Goal: Transaction & Acquisition: Purchase product/service

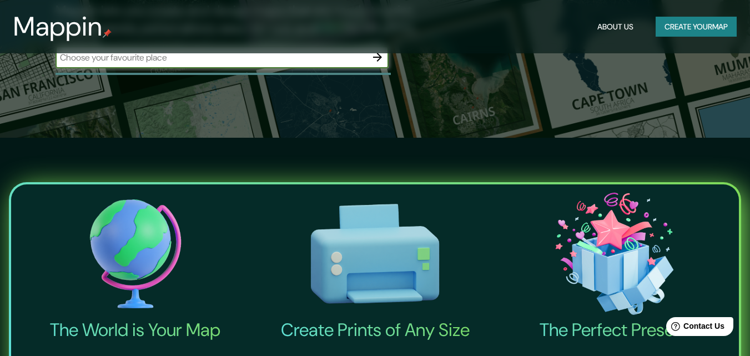
scroll to position [166, 0]
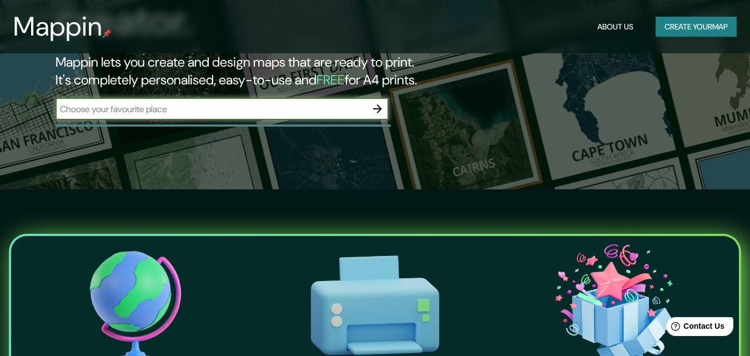
click at [381, 102] on icon "button" at bounding box center [377, 108] width 13 height 13
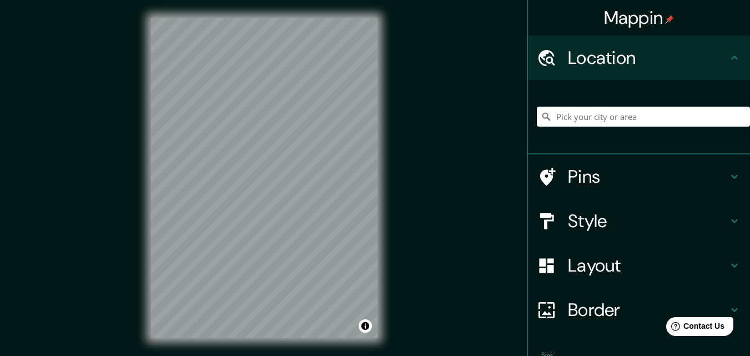
click at [731, 59] on icon at bounding box center [734, 57] width 7 height 4
click at [701, 115] on input "Pick your city or area" at bounding box center [643, 117] width 213 height 20
click at [618, 114] on input "Pick your city or area" at bounding box center [643, 117] width 213 height 20
click at [665, 114] on input "[GEOGRAPHIC_DATA], Veintiseis de Octubre, [GEOGRAPHIC_DATA], [GEOGRAPHIC_DATA]" at bounding box center [643, 117] width 213 height 20
type input "[GEOGRAPHIC_DATA], Veintiseis de Octubre, [GEOGRAPHIC_DATA], [GEOGRAPHIC_DATA]"
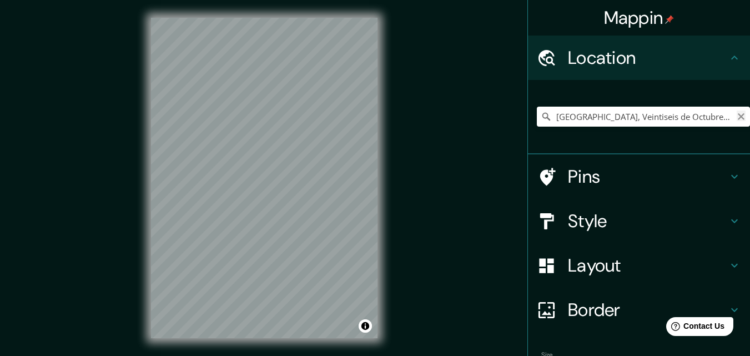
click at [737, 117] on icon "Clear" at bounding box center [740, 116] width 7 height 7
click at [693, 122] on input "Pick your city or area" at bounding box center [643, 117] width 213 height 20
click at [701, 118] on input "Pick your city or area" at bounding box center [643, 117] width 213 height 20
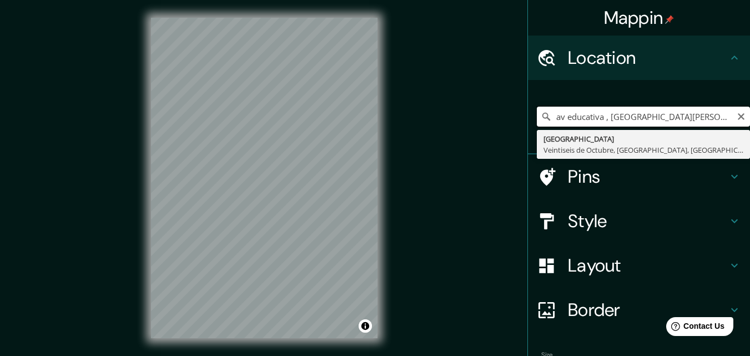
click at [654, 122] on input "av educativa , [GEOGRAPHIC_DATA][PERSON_NAME]" at bounding box center [643, 117] width 213 height 20
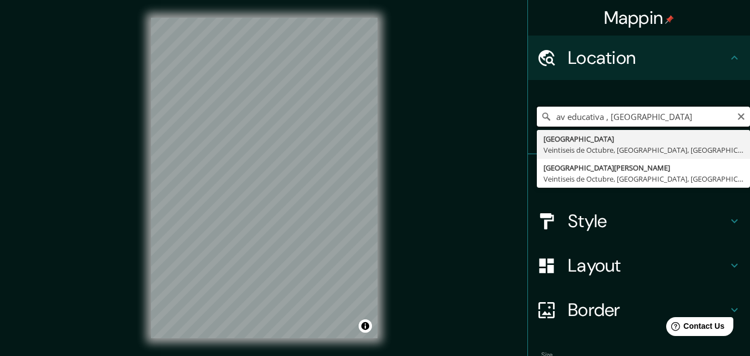
click at [684, 119] on input "av educativa , [GEOGRAPHIC_DATA]" at bounding box center [643, 117] width 213 height 20
click at [701, 114] on input "av educativa , [GEOGRAPHIC_DATA]" at bounding box center [643, 117] width 213 height 20
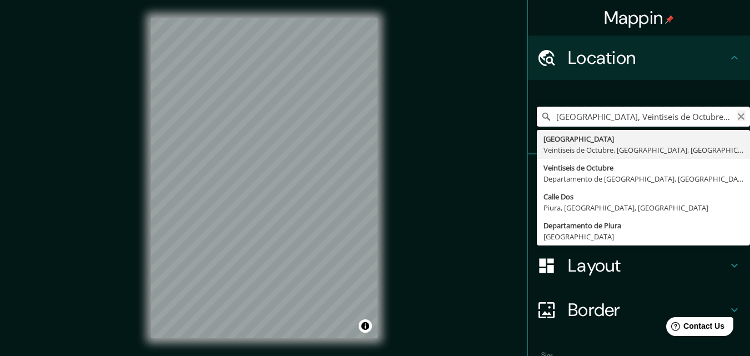
type input "[GEOGRAPHIC_DATA], Veintiseis de Octubre, [GEOGRAPHIC_DATA], [GEOGRAPHIC_DATA]"
click at [737, 115] on icon "Clear" at bounding box center [740, 116] width 7 height 7
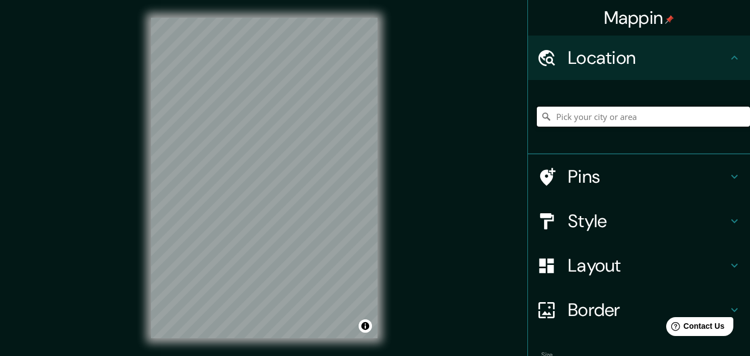
click at [716, 115] on input "Pick your city or area" at bounding box center [643, 117] width 213 height 20
type input "5"
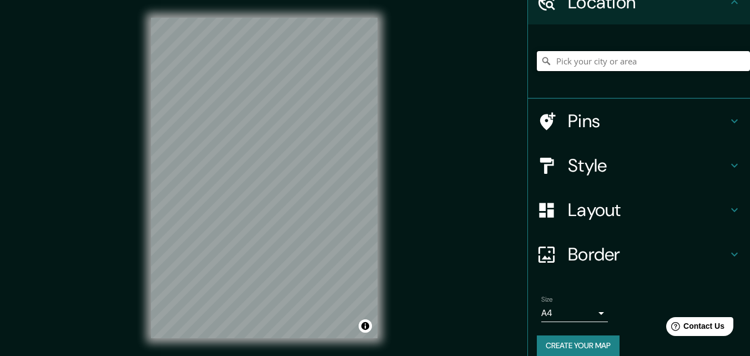
click at [616, 62] on input "Pick your city or area" at bounding box center [643, 61] width 213 height 20
type input "[GEOGRAPHIC_DATA], Veintiseis de Octubre, [GEOGRAPHIC_DATA], [GEOGRAPHIC_DATA]"
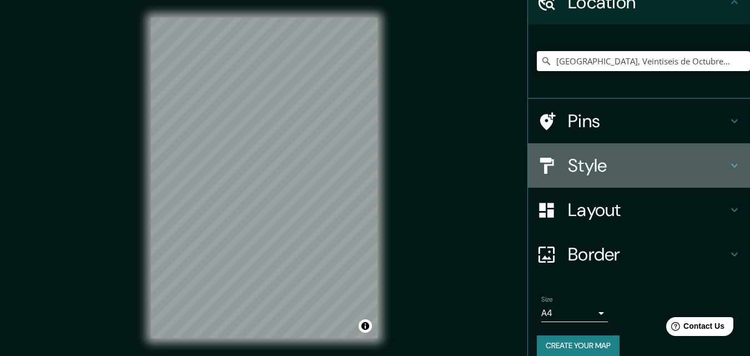
click at [731, 166] on icon at bounding box center [734, 166] width 7 height 4
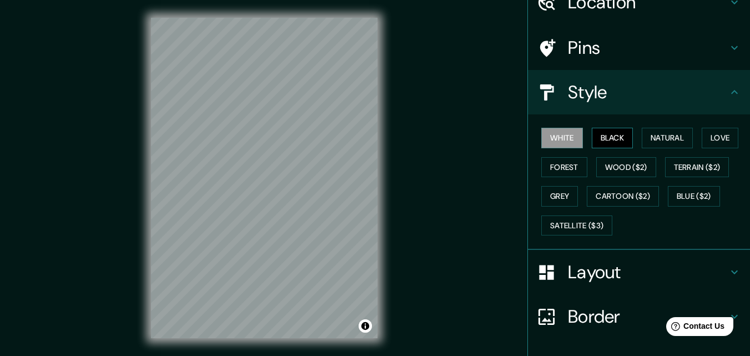
click at [620, 140] on button "Black" at bounding box center [613, 138] width 42 height 21
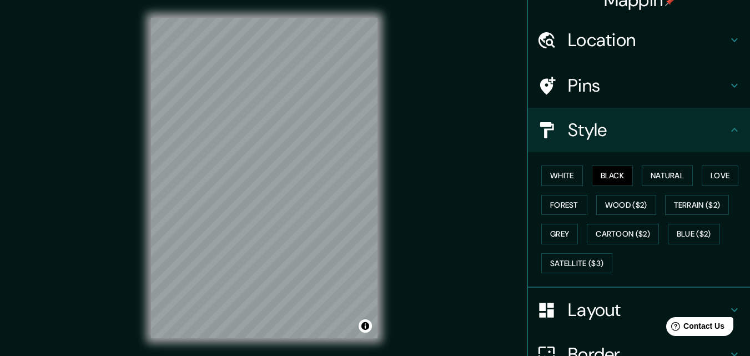
scroll to position [0, 0]
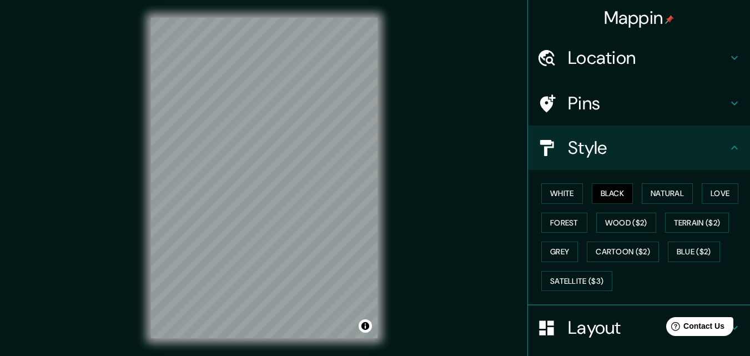
click at [728, 54] on icon at bounding box center [733, 57] width 13 height 13
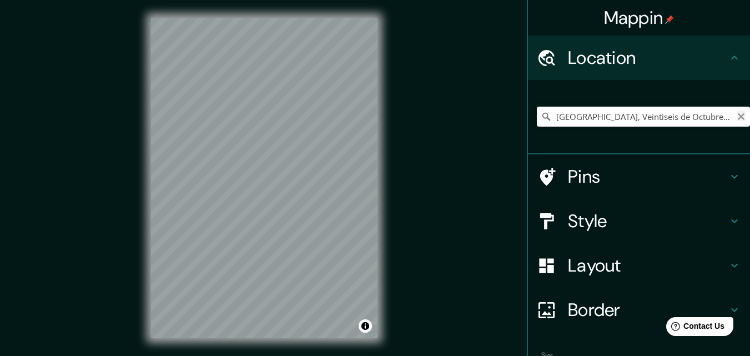
click at [736, 115] on icon "Clear" at bounding box center [740, 116] width 9 height 9
click at [707, 112] on input "Pick your city or area" at bounding box center [643, 117] width 213 height 20
click at [720, 120] on input "Piura, [GEOGRAPHIC_DATA], [GEOGRAPHIC_DATA]" at bounding box center [643, 117] width 213 height 20
type input "Piura, [GEOGRAPHIC_DATA], [GEOGRAPHIC_DATA]"
click at [736, 115] on icon "Clear" at bounding box center [740, 116] width 9 height 9
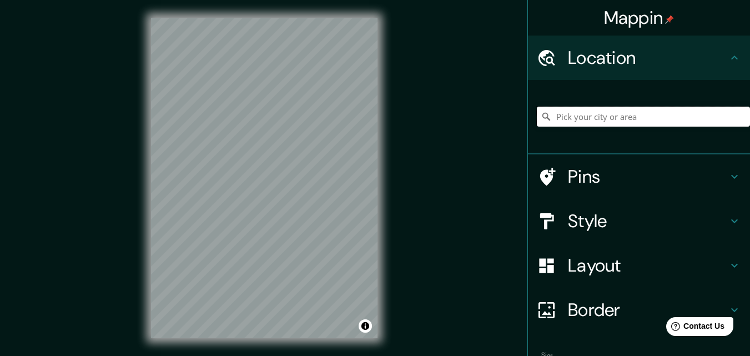
click at [715, 118] on input "Pick your city or area" at bounding box center [643, 117] width 213 height 20
type input "[GEOGRAPHIC_DATA], Veintiseis de Octubre, [GEOGRAPHIC_DATA], [GEOGRAPHIC_DATA]"
click at [116, 157] on div "Mappin Location [GEOGRAPHIC_DATA], [GEOGRAPHIC_DATA], [GEOGRAPHIC_DATA], [GEOGR…" at bounding box center [375, 186] width 750 height 373
click at [427, 231] on div "Mappin Location [GEOGRAPHIC_DATA], [GEOGRAPHIC_DATA], [GEOGRAPHIC_DATA], [GEOGR…" at bounding box center [375, 186] width 750 height 373
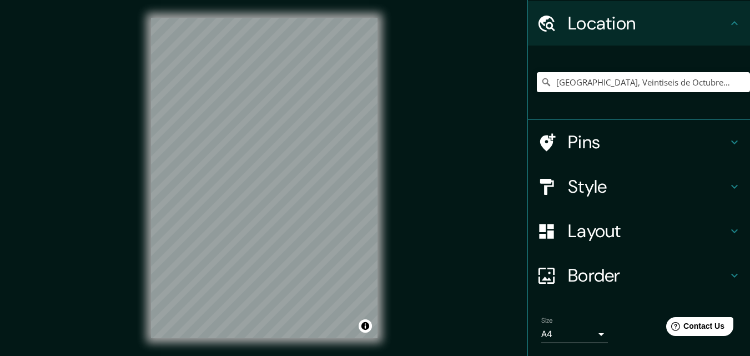
scroll to position [69, 0]
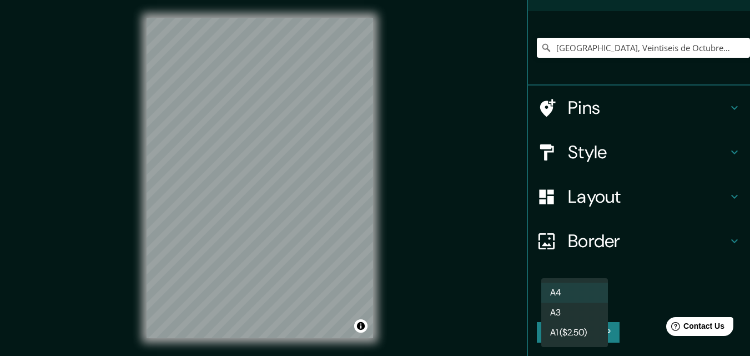
click at [592, 297] on body "Mappin Location [GEOGRAPHIC_DATA], [GEOGRAPHIC_DATA], [GEOGRAPHIC_DATA], [GEOGR…" at bounding box center [375, 178] width 750 height 356
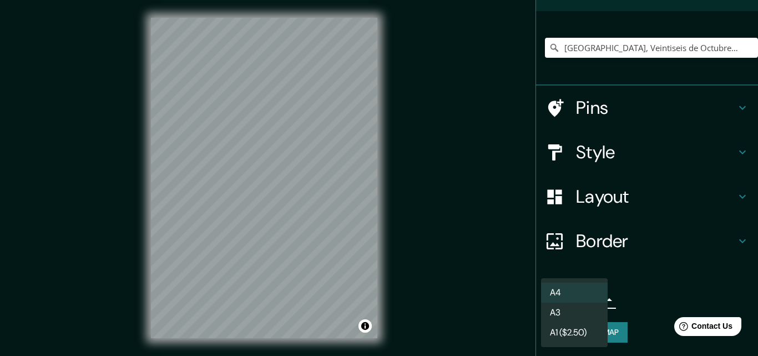
click at [582, 309] on li "A3" at bounding box center [574, 312] width 67 height 20
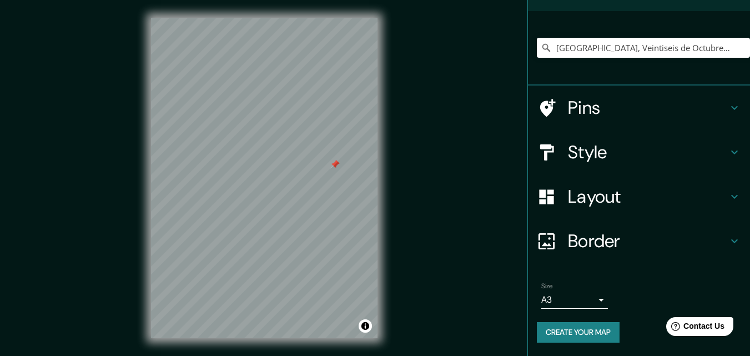
click at [330, 18] on div at bounding box center [264, 18] width 226 height 0
drag, startPoint x: 364, startPoint y: 173, endPoint x: 358, endPoint y: 180, distance: 9.1
click at [358, 180] on div at bounding box center [361, 178] width 9 height 9
drag, startPoint x: 361, startPoint y: 176, endPoint x: 383, endPoint y: 152, distance: 33.0
click at [385, 154] on div "© Mapbox © OpenStreetMap Improve this map" at bounding box center [264, 178] width 262 height 356
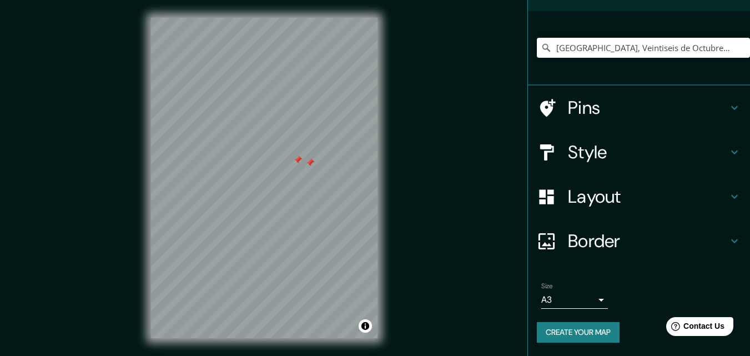
click at [383, 152] on div "© Mapbox © OpenStreetMap Improve this map" at bounding box center [264, 178] width 262 height 356
click at [383, 151] on div "© Mapbox © OpenStreetMap Improve this map" at bounding box center [264, 178] width 262 height 356
click at [379, 148] on div "© Mapbox © OpenStreetMap Improve this map" at bounding box center [264, 178] width 262 height 356
click at [583, 294] on body "Mappin Location [GEOGRAPHIC_DATA], [GEOGRAPHIC_DATA], [GEOGRAPHIC_DATA], [GEOGR…" at bounding box center [375, 178] width 750 height 356
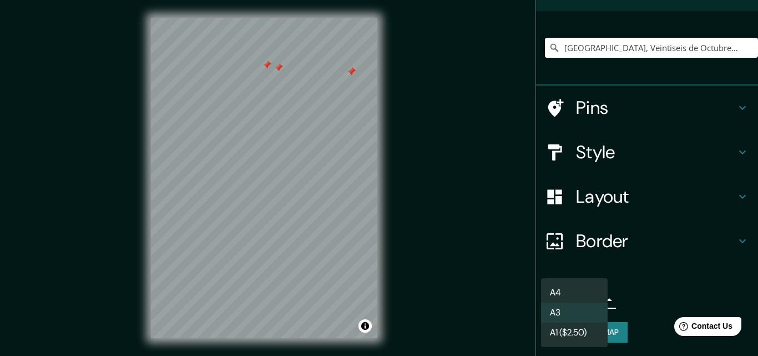
click at [581, 290] on li "A4" at bounding box center [574, 292] width 67 height 20
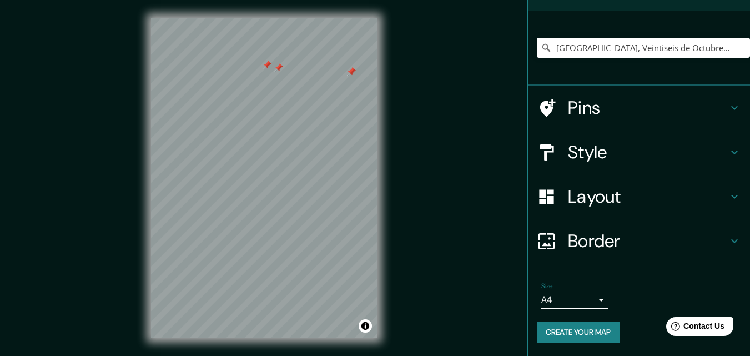
click at [592, 301] on body "Mappin Location [GEOGRAPHIC_DATA], [GEOGRAPHIC_DATA], [GEOGRAPHIC_DATA], [GEOGR…" at bounding box center [375, 178] width 750 height 356
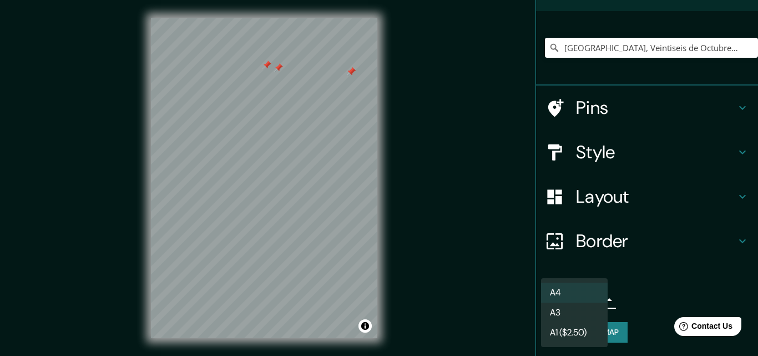
click at [572, 315] on li "A3" at bounding box center [574, 312] width 67 height 20
type input "a4"
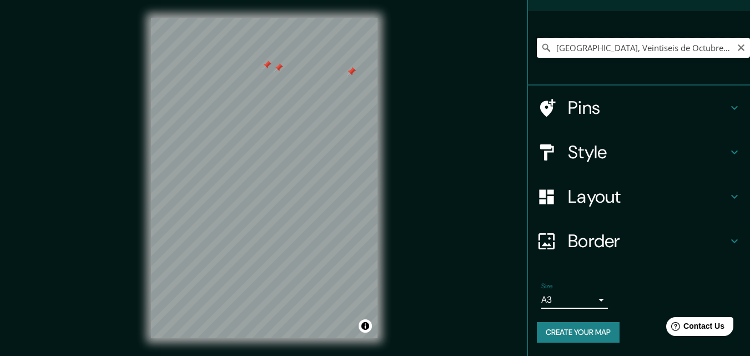
click at [722, 50] on input "[GEOGRAPHIC_DATA], Veintiseis de Octubre, [GEOGRAPHIC_DATA], [GEOGRAPHIC_DATA]" at bounding box center [643, 48] width 213 height 20
click at [736, 49] on icon "Clear" at bounding box center [740, 47] width 9 height 9
click at [720, 51] on input "Pick your city or area" at bounding box center [643, 48] width 213 height 20
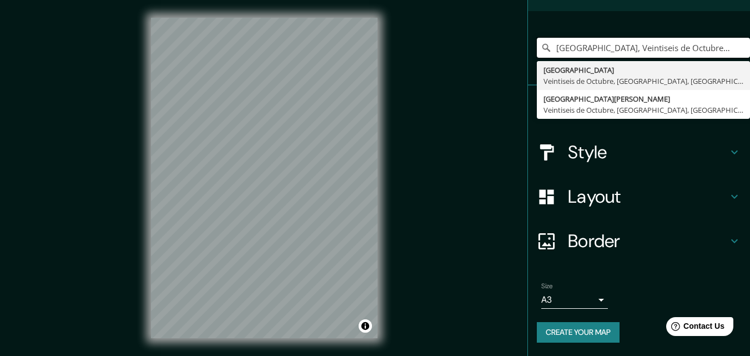
type input "[GEOGRAPHIC_DATA], Veintiseis de Octubre, [GEOGRAPHIC_DATA], [GEOGRAPHIC_DATA]"
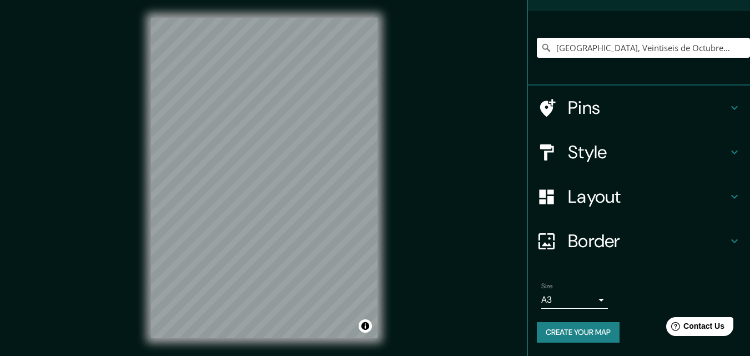
click at [148, 165] on div "© Mapbox © OpenStreetMap Improve this map" at bounding box center [264, 178] width 262 height 356
click at [133, 205] on div "© Mapbox © OpenStreetMap Improve this map" at bounding box center [264, 178] width 262 height 356
click at [124, 268] on div "Mappin Location [GEOGRAPHIC_DATA], [GEOGRAPHIC_DATA], [GEOGRAPHIC_DATA], [GEOGR…" at bounding box center [375, 186] width 750 height 373
click at [122, 265] on div "Mappin Location [GEOGRAPHIC_DATA], [GEOGRAPHIC_DATA], [GEOGRAPHIC_DATA], [GEOGR…" at bounding box center [375, 186] width 750 height 373
click at [89, 89] on div "Mappin Location [GEOGRAPHIC_DATA], [GEOGRAPHIC_DATA], [GEOGRAPHIC_DATA], [GEOGR…" at bounding box center [375, 186] width 750 height 373
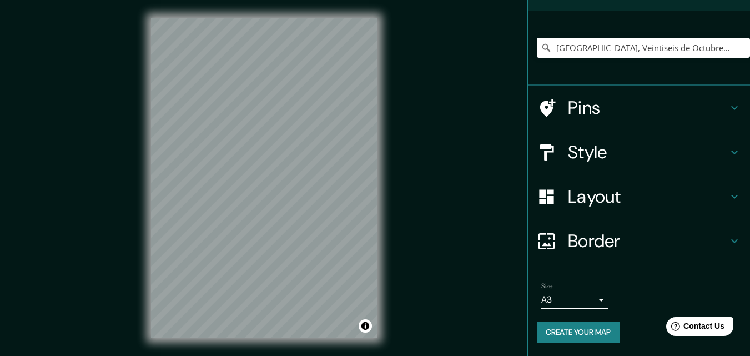
click at [66, 113] on div "Mappin Location [GEOGRAPHIC_DATA], [GEOGRAPHIC_DATA], [GEOGRAPHIC_DATA], [GEOGR…" at bounding box center [375, 186] width 750 height 373
click at [92, 252] on div "Mappin Location [GEOGRAPHIC_DATA], [GEOGRAPHIC_DATA], [GEOGRAPHIC_DATA], [GEOGR…" at bounding box center [375, 186] width 750 height 373
click at [583, 328] on button "Create your map" at bounding box center [578, 332] width 83 height 21
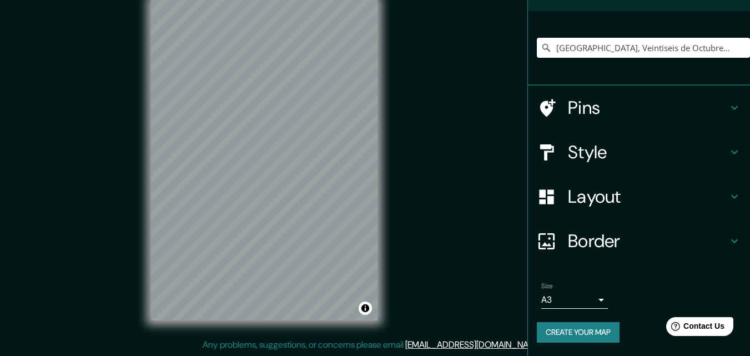
click at [598, 300] on div "Mappin Location [GEOGRAPHIC_DATA], [GEOGRAPHIC_DATA], [GEOGRAPHIC_DATA], [GEOGR…" at bounding box center [375, 168] width 750 height 373
click at [128, 141] on div "Mappin Location [GEOGRAPHIC_DATA], [GEOGRAPHIC_DATA], [GEOGRAPHIC_DATA], [GEOGR…" at bounding box center [375, 168] width 750 height 373
click at [574, 331] on button "Create your map" at bounding box center [578, 332] width 83 height 21
click at [717, 328] on span "Contact Us" at bounding box center [704, 325] width 43 height 9
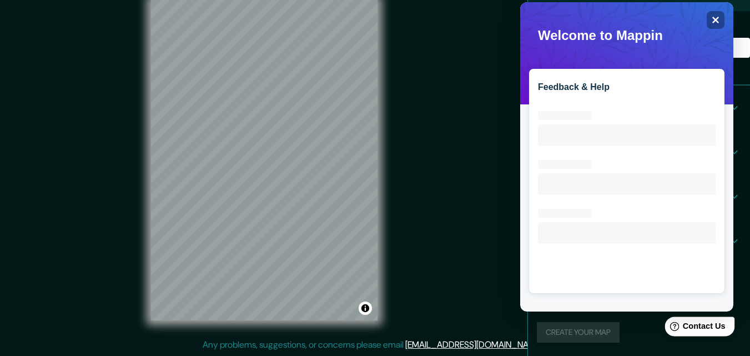
scroll to position [0, 0]
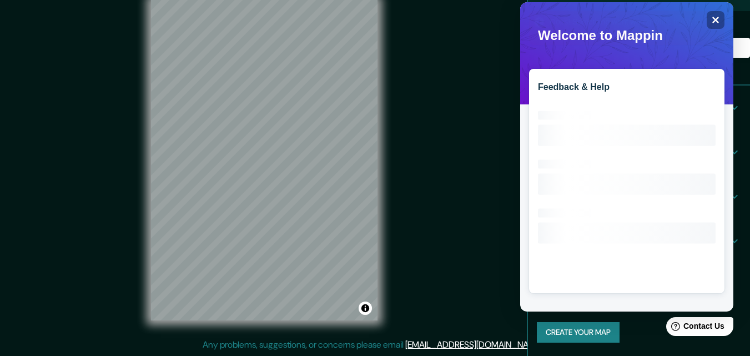
click at [592, 329] on button "Create your map" at bounding box center [578, 332] width 83 height 21
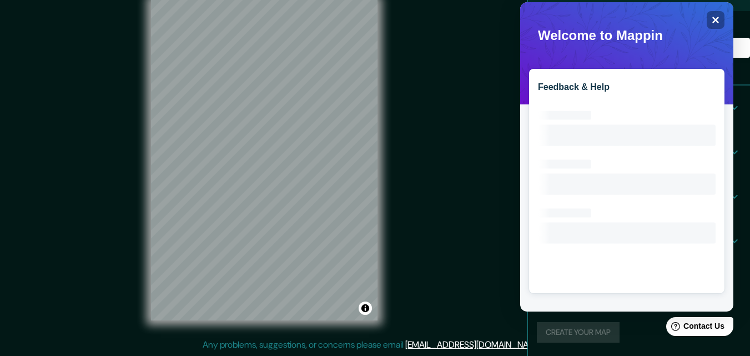
click at [636, 90] on h2 "Feedback & Help" at bounding box center [627, 87] width 178 height 10
click at [719, 19] on icon "Close" at bounding box center [715, 20] width 8 height 8
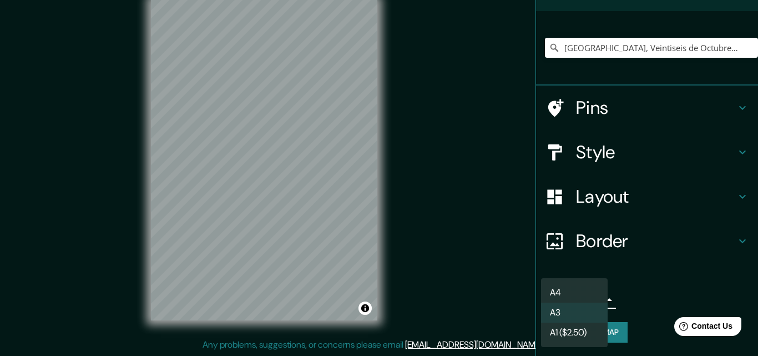
click at [593, 300] on body "Mappin Location [GEOGRAPHIC_DATA], [GEOGRAPHIC_DATA], [GEOGRAPHIC_DATA], [GEOGR…" at bounding box center [379, 160] width 758 height 356
click at [614, 336] on div at bounding box center [379, 178] width 758 height 356
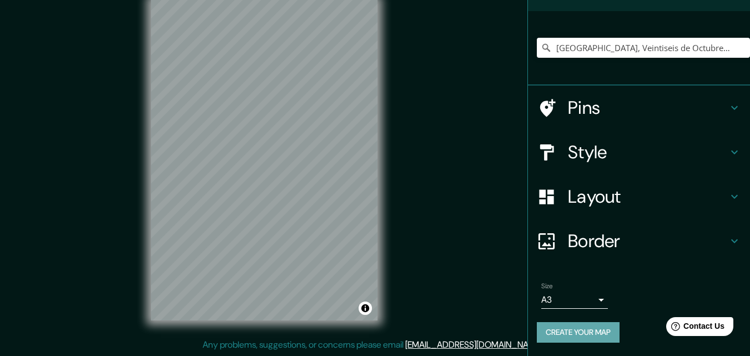
click at [577, 327] on button "Create your map" at bounding box center [578, 332] width 83 height 21
click at [568, 331] on div "Create your map" at bounding box center [639, 332] width 204 height 21
click at [568, 330] on div "Create your map" at bounding box center [639, 332] width 204 height 21
drag, startPoint x: 568, startPoint y: 327, endPoint x: 574, endPoint y: 320, distance: 9.5
click at [569, 326] on div "Create your map" at bounding box center [639, 332] width 204 height 21
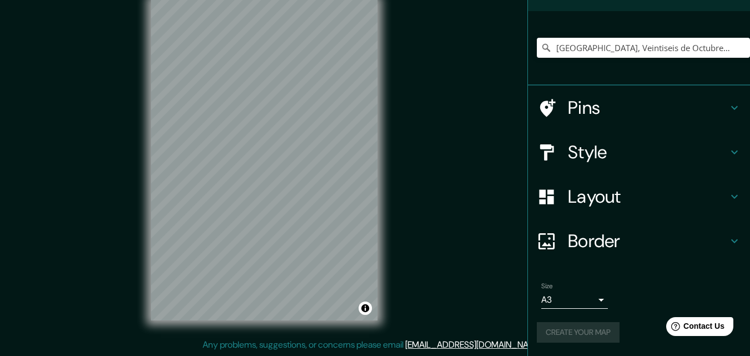
click at [574, 320] on div "Size A3 a4 Create your map" at bounding box center [639, 314] width 204 height 74
click at [574, 319] on div "Size A3 a4 Create your map" at bounding box center [639, 314] width 204 height 74
click at [579, 314] on div "Size A3 a4 Create your map" at bounding box center [639, 314] width 204 height 74
drag, startPoint x: 588, startPoint y: 314, endPoint x: 593, endPoint y: 325, distance: 12.4
click at [592, 324] on div "Size A3 a4 Create your map" at bounding box center [639, 314] width 204 height 74
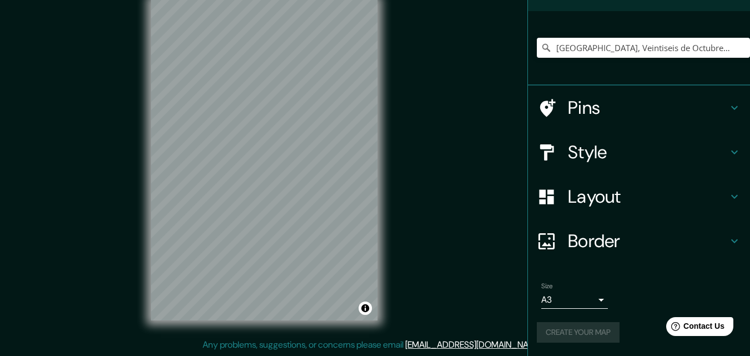
click at [595, 328] on div "Create your map" at bounding box center [639, 332] width 204 height 21
click at [595, 326] on div "Create your map" at bounding box center [639, 332] width 204 height 21
click at [595, 322] on button "Create your map" at bounding box center [578, 332] width 83 height 21
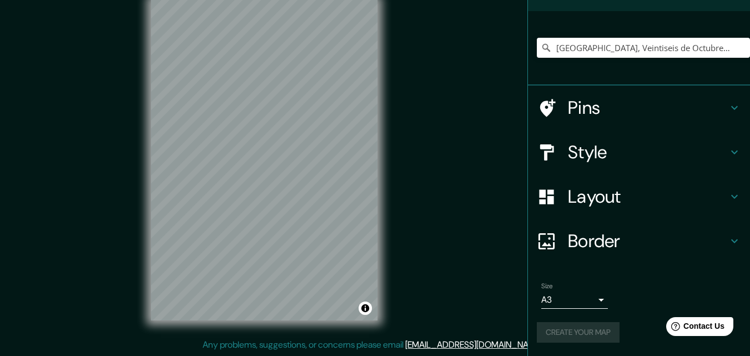
click at [595, 321] on div "Size A3 a4 Create your map" at bounding box center [639, 314] width 204 height 74
click at [595, 319] on div "Size A3 a4 Create your map" at bounding box center [639, 314] width 204 height 74
click at [597, 314] on div "Size A3 a4 Create your map" at bounding box center [639, 314] width 204 height 74
drag, startPoint x: 598, startPoint y: 314, endPoint x: 611, endPoint y: 310, distance: 13.7
click at [611, 310] on div "Size A3 a4 Create your map" at bounding box center [639, 314] width 204 height 74
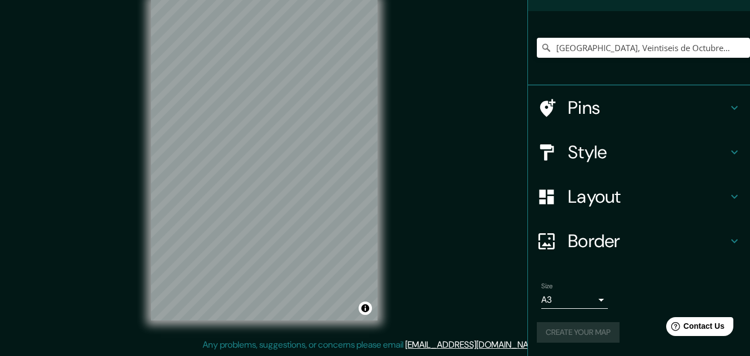
click at [615, 309] on div "Size A3 a4" at bounding box center [639, 295] width 204 height 36
click at [577, 338] on div "Create your map" at bounding box center [639, 332] width 204 height 21
click at [603, 343] on div "Size A3 a4 Create your map" at bounding box center [639, 314] width 204 height 74
click at [574, 328] on div "Create your map" at bounding box center [639, 332] width 204 height 21
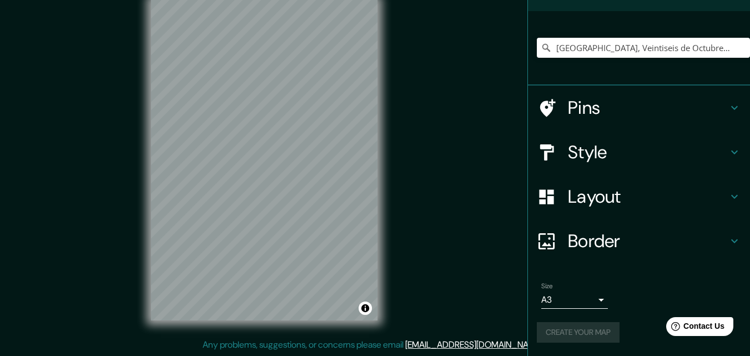
click at [574, 328] on div "Create your map" at bounding box center [639, 332] width 204 height 21
click at [575, 330] on div "Create your map" at bounding box center [639, 332] width 204 height 21
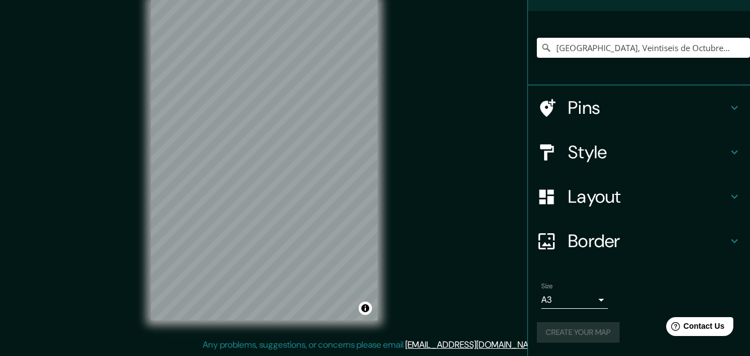
click at [575, 328] on div "Create your map" at bounding box center [639, 332] width 204 height 21
click at [576, 328] on div "Create your map" at bounding box center [639, 332] width 204 height 21
click at [577, 327] on div "Create your map" at bounding box center [639, 332] width 204 height 21
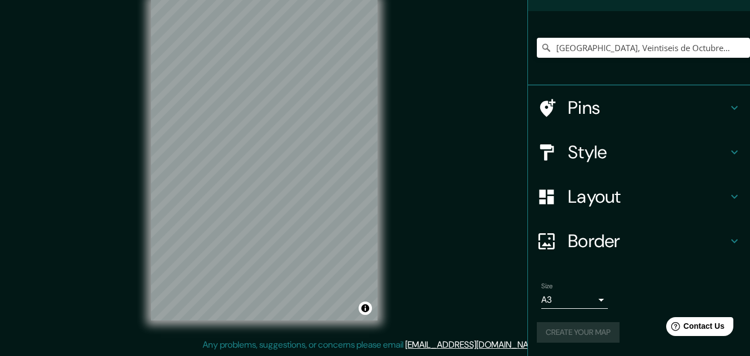
click at [577, 327] on div "Create your map" at bounding box center [639, 332] width 204 height 21
click at [693, 330] on span "Contact Us" at bounding box center [704, 325] width 43 height 9
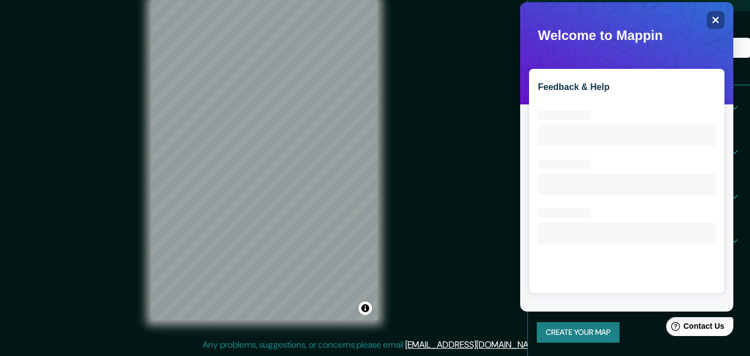
click at [461, 190] on div "Mappin Location [GEOGRAPHIC_DATA], [GEOGRAPHIC_DATA], [GEOGRAPHIC_DATA], [GEOGR…" at bounding box center [375, 168] width 750 height 373
click at [721, 18] on div "Close" at bounding box center [715, 20] width 18 height 18
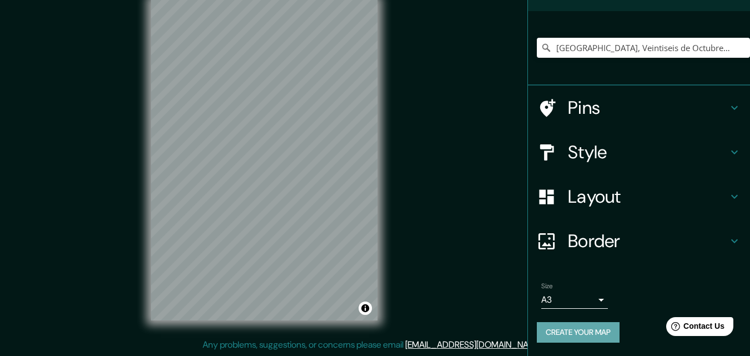
click at [604, 331] on button "Create your map" at bounding box center [578, 332] width 83 height 21
click at [604, 331] on div "Create your map" at bounding box center [639, 332] width 204 height 21
click at [604, 330] on div "Create your map" at bounding box center [639, 332] width 204 height 21
click at [601, 316] on div "Size A3 a4 Create your map" at bounding box center [639, 314] width 204 height 74
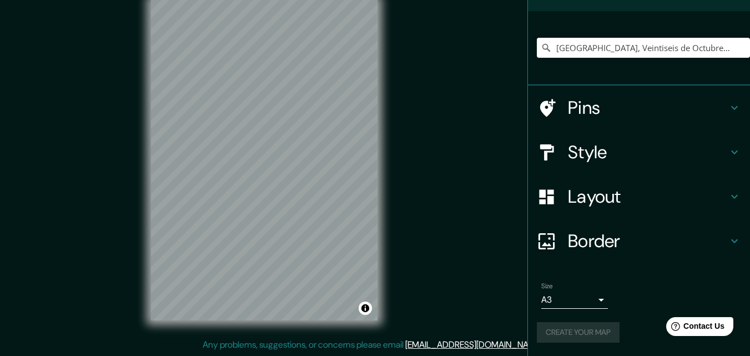
click at [601, 316] on div "Size A3 a4 Create your map" at bounding box center [639, 314] width 204 height 74
click at [600, 311] on div "Size A3 a4" at bounding box center [639, 295] width 204 height 36
click at [593, 337] on div "Create your map" at bounding box center [639, 332] width 204 height 21
click at [593, 335] on div "Create your map" at bounding box center [639, 332] width 204 height 21
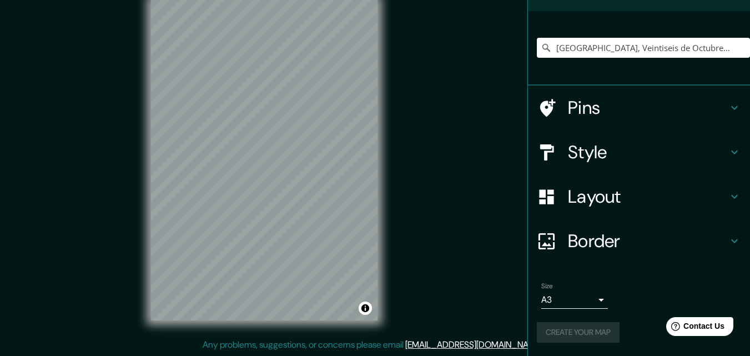
click at [593, 335] on div "Create your map" at bounding box center [639, 332] width 204 height 21
click at [600, 338] on div "Create your map" at bounding box center [639, 332] width 204 height 21
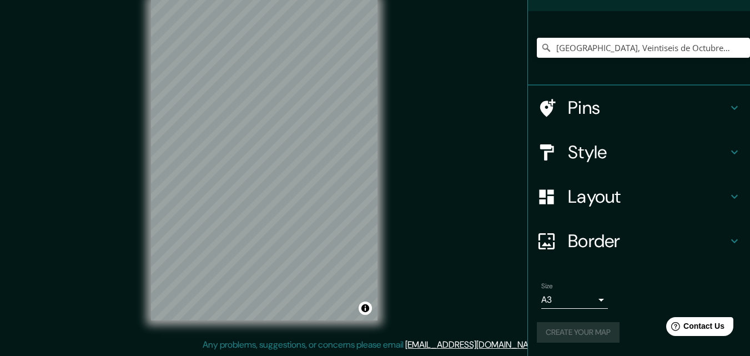
click at [600, 338] on div "Create your map" at bounding box center [639, 332] width 204 height 21
click at [600, 337] on div "Create your map" at bounding box center [639, 332] width 204 height 21
click at [603, 338] on div "Create your map" at bounding box center [639, 332] width 204 height 21
click at [604, 335] on div "Create your map" at bounding box center [639, 332] width 204 height 21
click at [604, 334] on div "Create your map" at bounding box center [639, 332] width 204 height 21
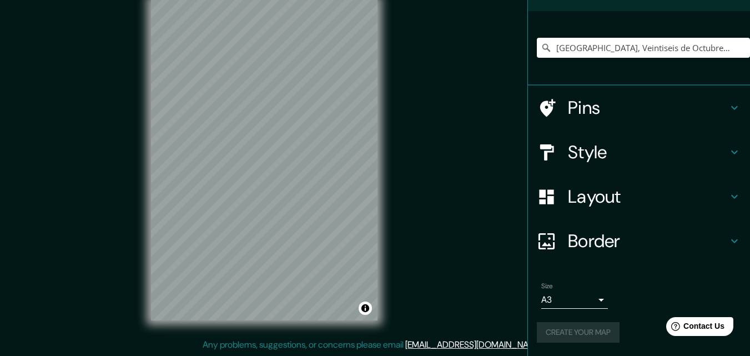
click at [606, 332] on div "Create your map" at bounding box center [639, 332] width 204 height 21
drag, startPoint x: 606, startPoint y: 332, endPoint x: 616, endPoint y: 337, distance: 10.9
click at [606, 334] on div "Create your map" at bounding box center [639, 332] width 204 height 21
click at [615, 336] on div "Create your map" at bounding box center [639, 332] width 204 height 21
click at [589, 320] on div "Size A3 a4 Create your map" at bounding box center [639, 314] width 204 height 74
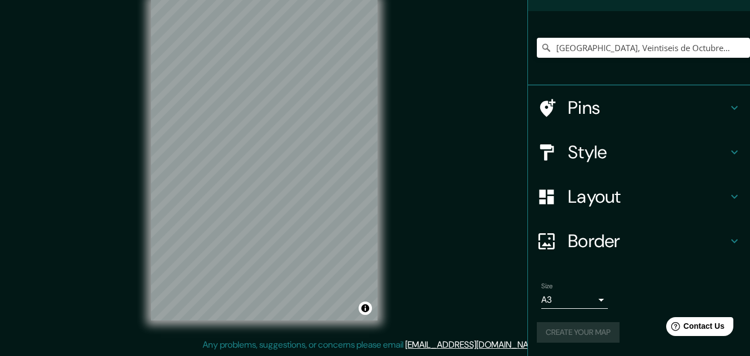
click at [592, 318] on div "Size A3 a4 Create your map" at bounding box center [639, 314] width 204 height 74
drag, startPoint x: 592, startPoint y: 318, endPoint x: 712, endPoint y: 282, distance: 126.1
click at [665, 294] on div "Size A3 a4 Create your map" at bounding box center [639, 314] width 204 height 74
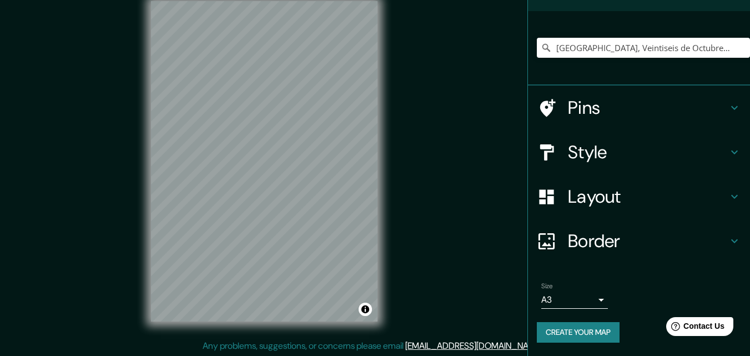
click at [585, 315] on div "Size A3 a4 Create your map" at bounding box center [639, 314] width 204 height 74
click at [597, 331] on button "Create your map" at bounding box center [578, 332] width 83 height 21
click at [584, 330] on button "Create your map" at bounding box center [578, 332] width 83 height 21
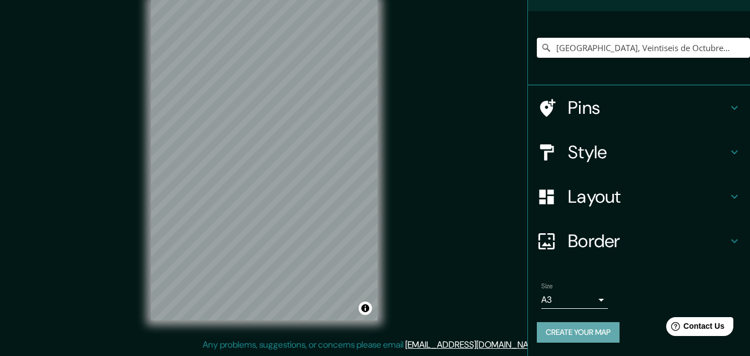
click at [610, 331] on button "Create your map" at bounding box center [578, 332] width 83 height 21
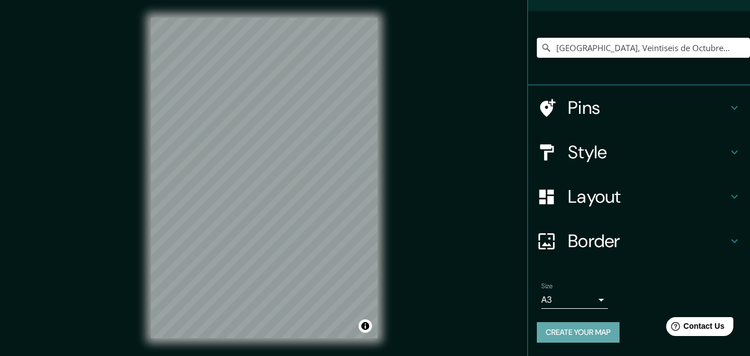
click at [590, 334] on button "Create your map" at bounding box center [578, 332] width 83 height 21
click at [565, 341] on button "Create your map" at bounding box center [578, 332] width 83 height 21
click at [568, 333] on div "Create your map" at bounding box center [639, 332] width 204 height 21
click at [571, 330] on div "Create your map" at bounding box center [639, 332] width 204 height 21
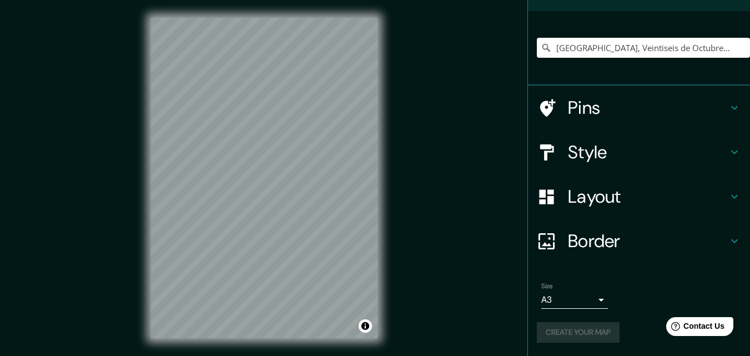
click at [571, 320] on div "Size A3 a4 Create your map" at bounding box center [639, 314] width 204 height 74
click at [572, 317] on div "Size A3 a4 Create your map" at bounding box center [639, 314] width 204 height 74
click at [573, 316] on div "Size A3 a4 Create your map" at bounding box center [639, 314] width 204 height 74
click at [573, 313] on div "Size A3 a4 Create your map" at bounding box center [639, 314] width 204 height 74
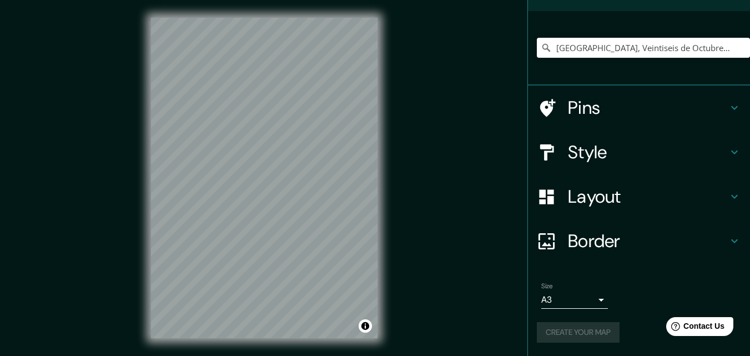
click at [573, 312] on div "Size A3 a4 Create your map" at bounding box center [639, 314] width 204 height 74
click at [573, 312] on div "Size A3 a4" at bounding box center [639, 295] width 204 height 36
click at [569, 329] on div "Create your map" at bounding box center [639, 332] width 204 height 21
click at [569, 330] on div "Create your map" at bounding box center [639, 332] width 204 height 21
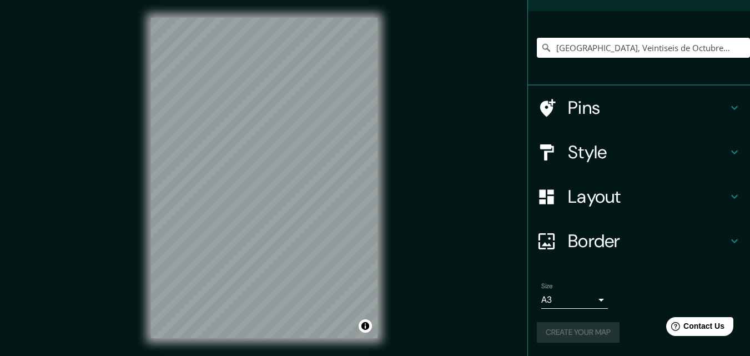
click at [569, 330] on div "Create your map" at bounding box center [639, 332] width 204 height 21
click at [569, 328] on div "Create your map" at bounding box center [639, 332] width 204 height 21
click at [570, 330] on div "Create your map" at bounding box center [639, 332] width 204 height 21
click at [571, 330] on div "Create your map" at bounding box center [639, 332] width 204 height 21
drag, startPoint x: 571, startPoint y: 330, endPoint x: 577, endPoint y: 328, distance: 5.8
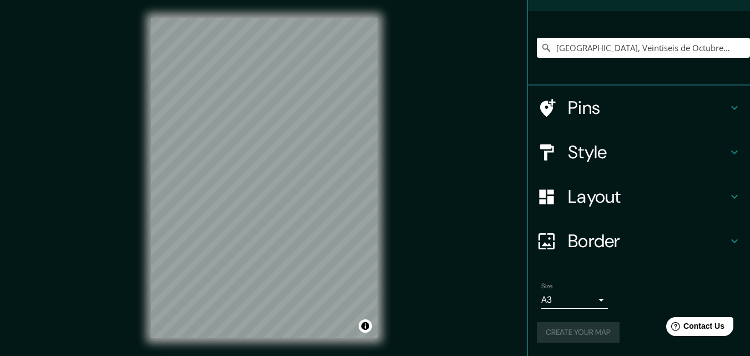
click at [574, 330] on div "Create your map" at bounding box center [639, 332] width 204 height 21
drag, startPoint x: 577, startPoint y: 326, endPoint x: 581, endPoint y: 317, distance: 10.4
click at [579, 327] on div "Create your map" at bounding box center [639, 332] width 204 height 21
click at [583, 319] on div "Size A3 a4 Create your map" at bounding box center [639, 314] width 204 height 74
click at [587, 314] on div "Size A3 a4 Create your map" at bounding box center [639, 314] width 204 height 74
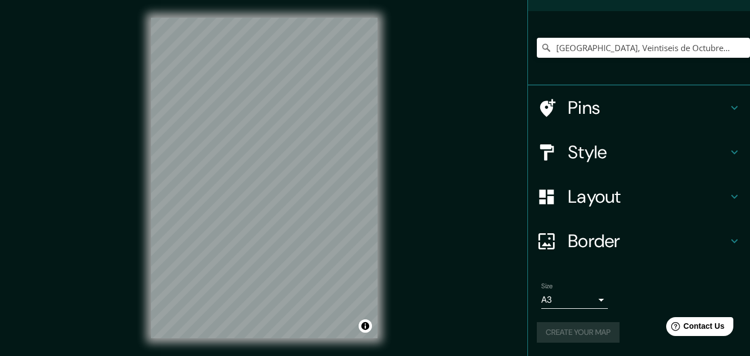
drag, startPoint x: 583, startPoint y: 321, endPoint x: 582, endPoint y: 330, distance: 8.9
click at [582, 325] on div "Size A3 a4 Create your map" at bounding box center [639, 314] width 204 height 74
click at [582, 330] on div "Create your map" at bounding box center [639, 332] width 204 height 21
click at [584, 334] on div "Create your map" at bounding box center [639, 332] width 204 height 21
click at [582, 330] on div "Create your map" at bounding box center [639, 332] width 204 height 21
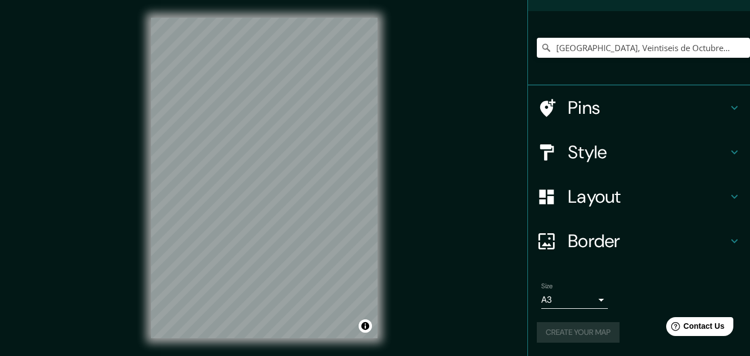
click at [581, 330] on div "Create your map" at bounding box center [639, 332] width 204 height 21
click at [579, 330] on div "Create your map" at bounding box center [639, 332] width 204 height 21
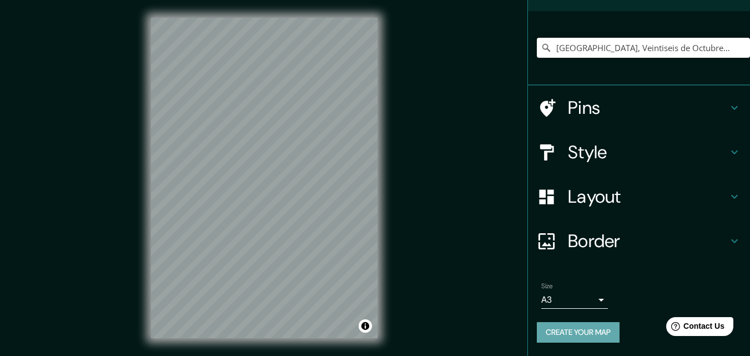
click at [579, 330] on button "Create your map" at bounding box center [578, 332] width 83 height 21
click at [579, 330] on div "Create your map" at bounding box center [639, 332] width 204 height 21
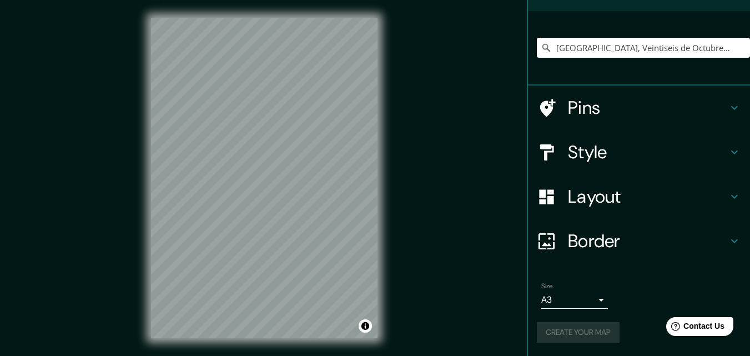
click at [579, 330] on div "Create your map" at bounding box center [639, 332] width 204 height 21
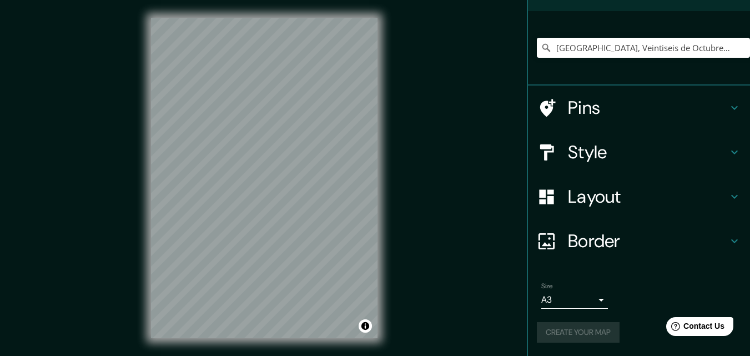
click at [579, 330] on div "Create your map" at bounding box center [639, 332] width 204 height 21
click at [578, 330] on div "Create your map" at bounding box center [639, 332] width 204 height 21
click at [578, 319] on div "Size A3 a4 Create your map" at bounding box center [639, 314] width 204 height 74
click at [579, 336] on button "Create your map" at bounding box center [578, 332] width 83 height 21
click at [580, 335] on div "Create your map" at bounding box center [639, 332] width 204 height 21
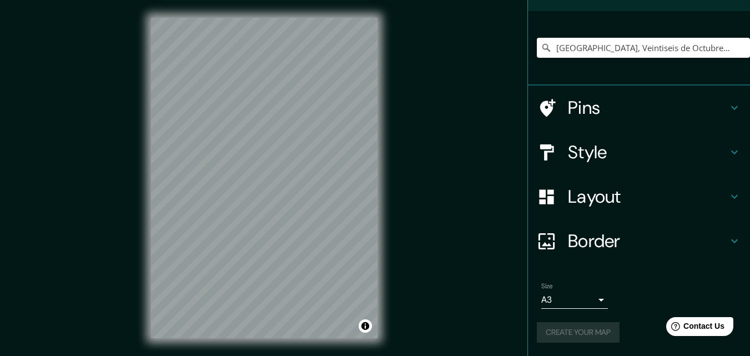
click at [580, 335] on div "Create your map" at bounding box center [639, 332] width 204 height 21
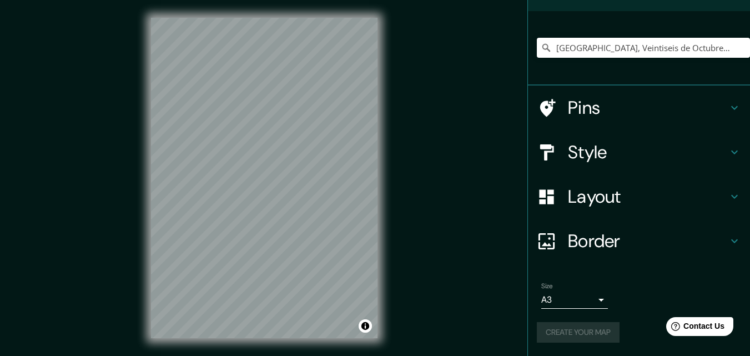
click at [580, 335] on div "Create your map" at bounding box center [639, 332] width 204 height 21
click at [581, 335] on div "Create your map" at bounding box center [639, 332] width 204 height 21
click at [585, 335] on div "Create your map" at bounding box center [639, 332] width 204 height 21
click at [586, 333] on div "Create your map" at bounding box center [639, 332] width 204 height 21
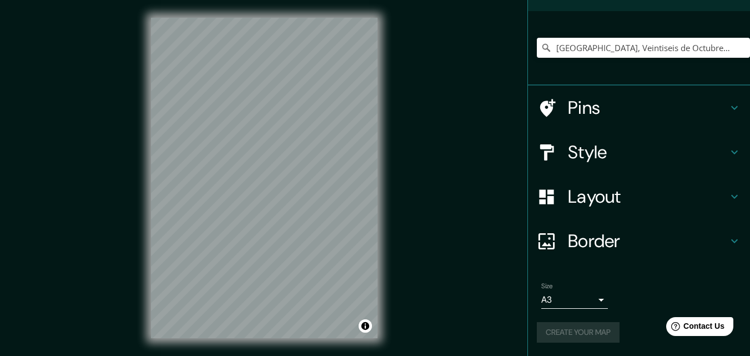
click at [586, 331] on div "Create your map" at bounding box center [639, 332] width 204 height 21
click at [588, 331] on div "Create your map" at bounding box center [639, 332] width 204 height 21
click at [589, 331] on div "Create your map" at bounding box center [639, 332] width 204 height 21
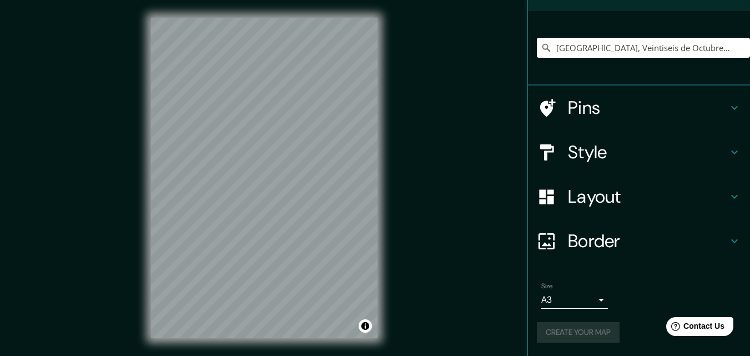
click at [589, 331] on div "Create your map" at bounding box center [639, 332] width 204 height 21
click at [592, 330] on div "Create your map" at bounding box center [639, 332] width 204 height 21
click at [598, 325] on div "Create your map" at bounding box center [639, 332] width 204 height 21
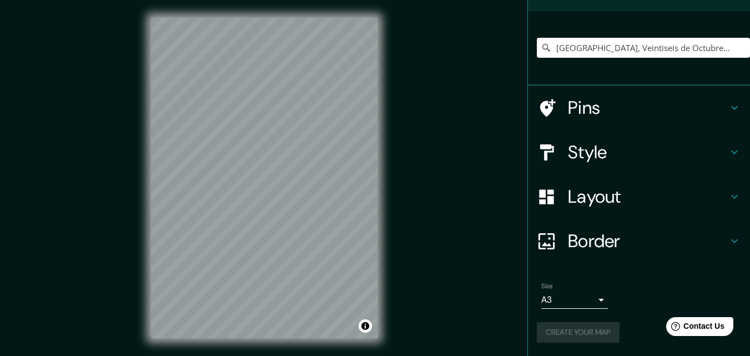
click at [606, 324] on div "Create your map" at bounding box center [639, 332] width 204 height 21
click at [611, 322] on div "Create your map" at bounding box center [639, 332] width 204 height 21
click at [573, 331] on div "Create your map" at bounding box center [639, 332] width 204 height 21
click at [573, 331] on button "Create your map" at bounding box center [578, 332] width 83 height 21
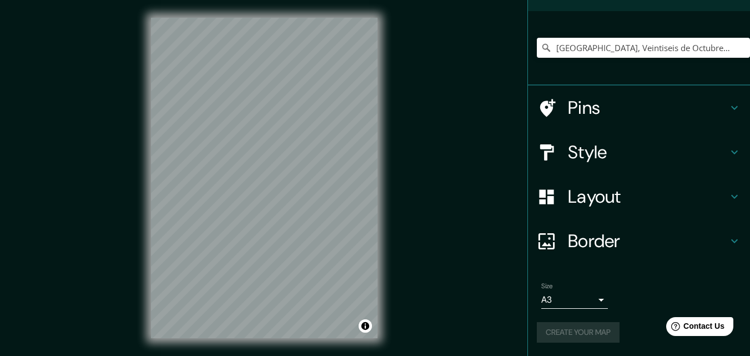
click at [573, 331] on div "Create your map" at bounding box center [639, 332] width 204 height 21
click at [575, 330] on div "Create your map" at bounding box center [639, 332] width 204 height 21
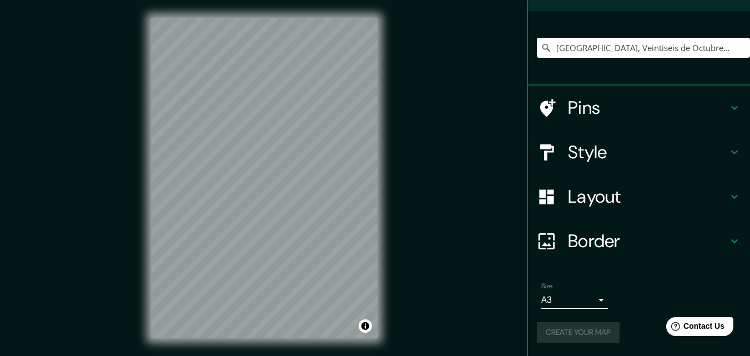
click at [575, 325] on div "Create your map" at bounding box center [639, 332] width 204 height 21
click at [575, 322] on div "Create your map" at bounding box center [639, 332] width 204 height 21
drag, startPoint x: 575, startPoint y: 322, endPoint x: 634, endPoint y: 321, distance: 58.8
click at [578, 322] on div "Create your map" at bounding box center [639, 332] width 204 height 21
click at [691, 326] on span "Contact Us" at bounding box center [704, 325] width 43 height 9
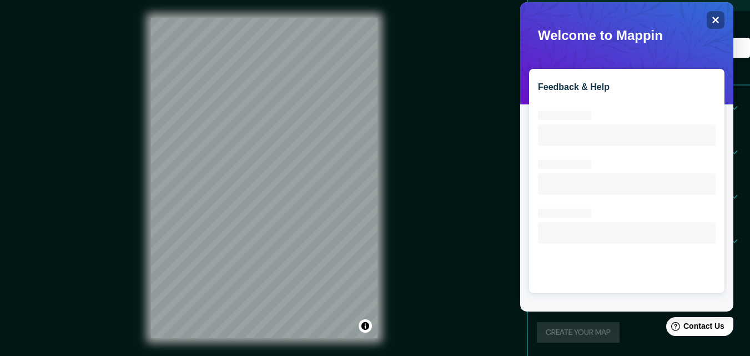
click at [653, 138] on rect at bounding box center [627, 192] width 178 height 178
click at [652, 131] on rect at bounding box center [627, 192] width 178 height 178
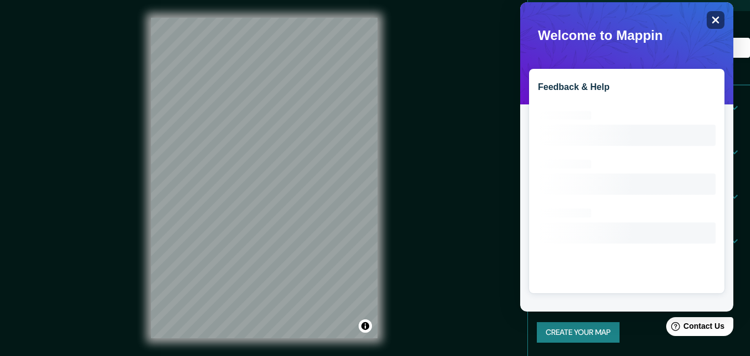
click at [715, 22] on icon "Close" at bounding box center [715, 20] width 8 height 8
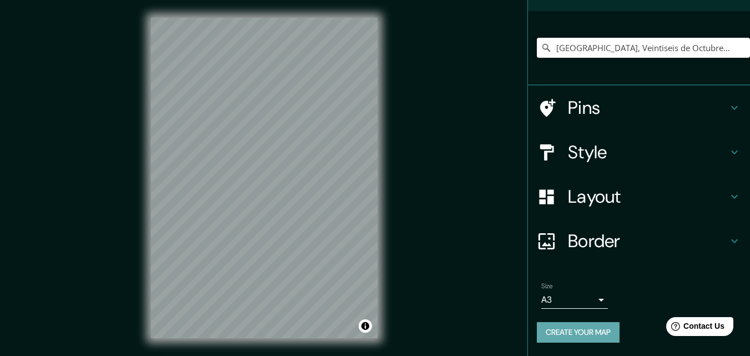
click at [599, 331] on button "Create your map" at bounding box center [578, 332] width 83 height 21
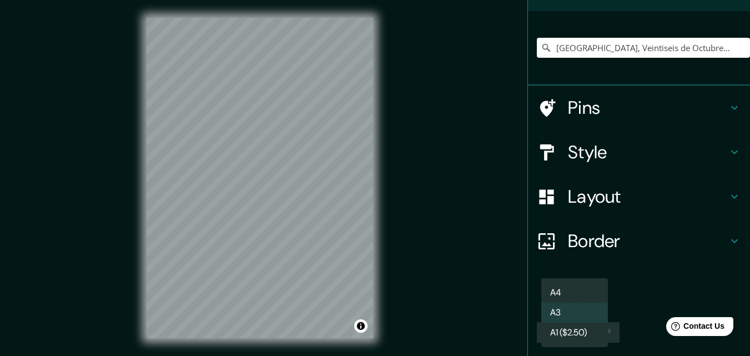
click at [595, 300] on body "Mappin Location [GEOGRAPHIC_DATA], [GEOGRAPHIC_DATA], [GEOGRAPHIC_DATA], [GEOGR…" at bounding box center [375, 178] width 750 height 356
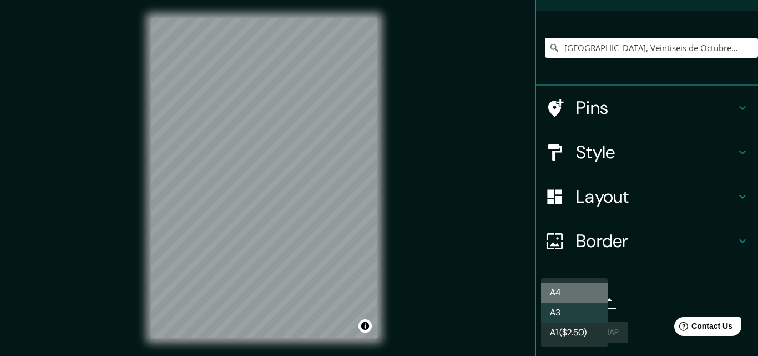
click at [575, 297] on li "A4" at bounding box center [574, 292] width 67 height 20
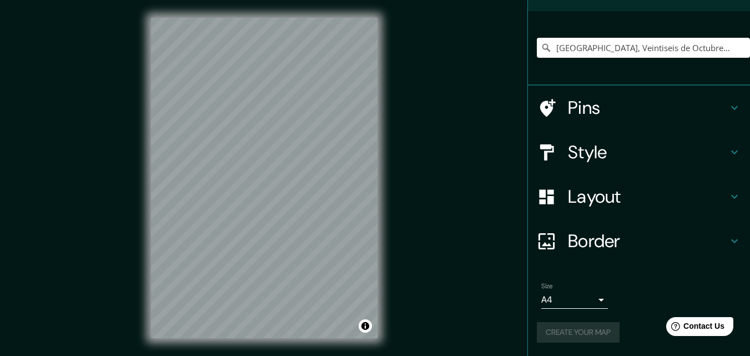
click at [587, 336] on div "Create your map" at bounding box center [639, 332] width 204 height 21
click at [602, 331] on button "Create your map" at bounding box center [578, 332] width 83 height 21
click at [564, 323] on button "Create your map" at bounding box center [578, 332] width 83 height 21
click at [591, 294] on body "Mappin Location [GEOGRAPHIC_DATA], [GEOGRAPHIC_DATA], [GEOGRAPHIC_DATA], [GEOGR…" at bounding box center [375, 178] width 750 height 356
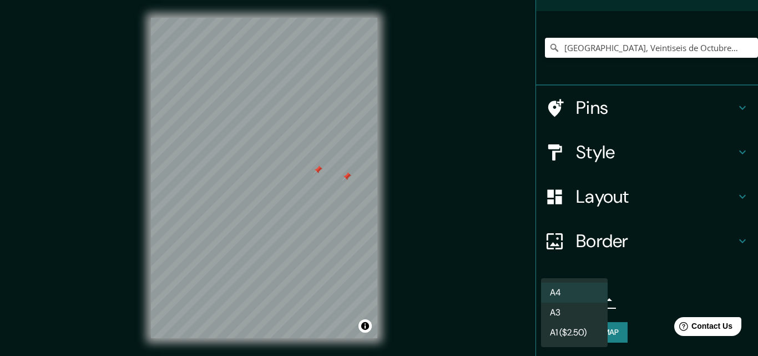
click at [591, 314] on li "A3" at bounding box center [574, 312] width 67 height 20
type input "a4"
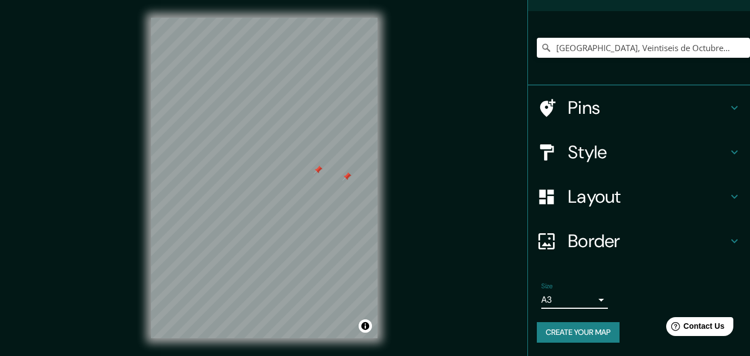
click at [593, 334] on button "Create your map" at bounding box center [578, 332] width 83 height 21
click at [605, 325] on button "Create your map" at bounding box center [578, 332] width 83 height 21
click at [578, 330] on button "Create your map" at bounding box center [578, 332] width 83 height 21
